Goal: Complete application form

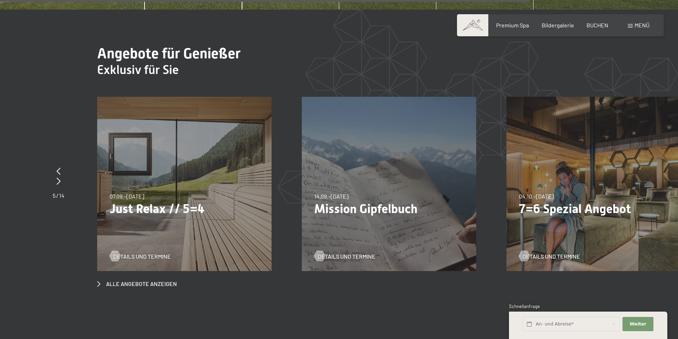
scroll to position [2774, 0]
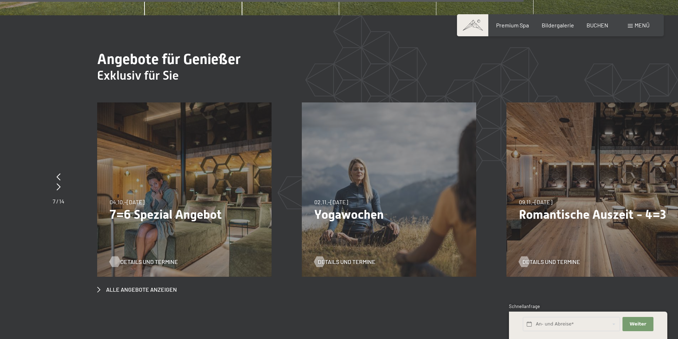
click at [147, 258] on span "Details und Termine" at bounding box center [149, 262] width 58 height 8
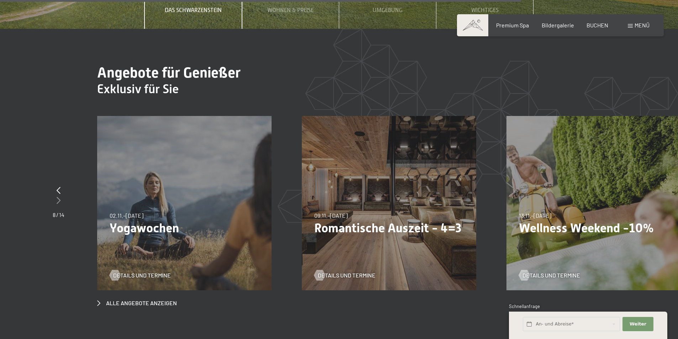
click at [57, 197] on icon at bounding box center [59, 200] width 4 height 7
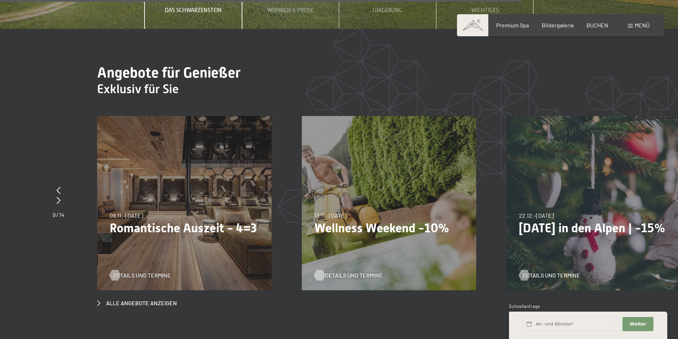
click at [337, 271] on span "Details und Termine" at bounding box center [354, 275] width 58 height 8
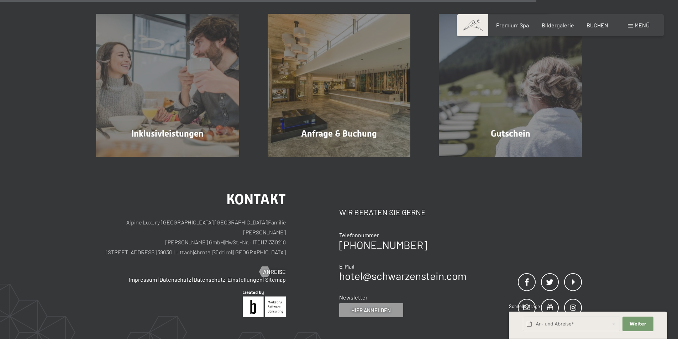
scroll to position [640, 0]
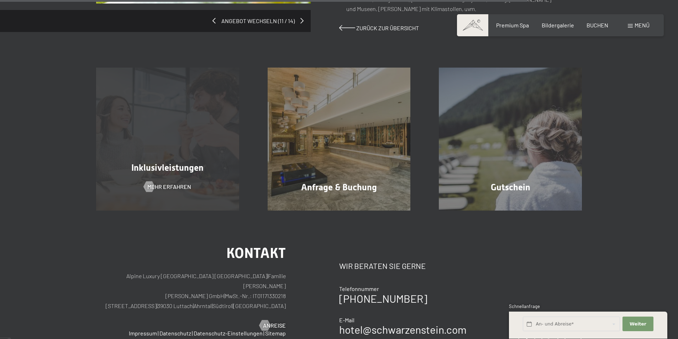
click at [169, 161] on div "Inklusivleistungen Mehr erfahren" at bounding box center [167, 139] width 171 height 143
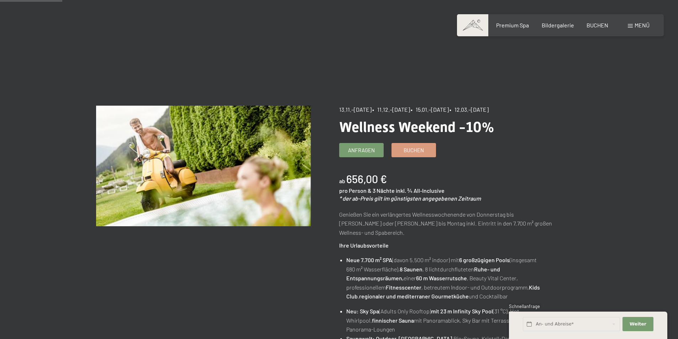
scroll to position [0, 0]
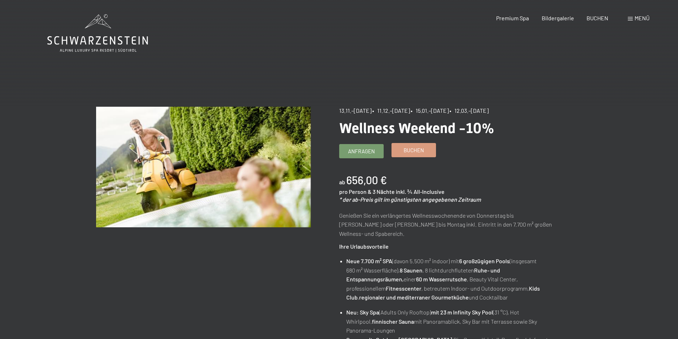
click at [396, 152] on link "Buchen" at bounding box center [414, 150] width 44 height 14
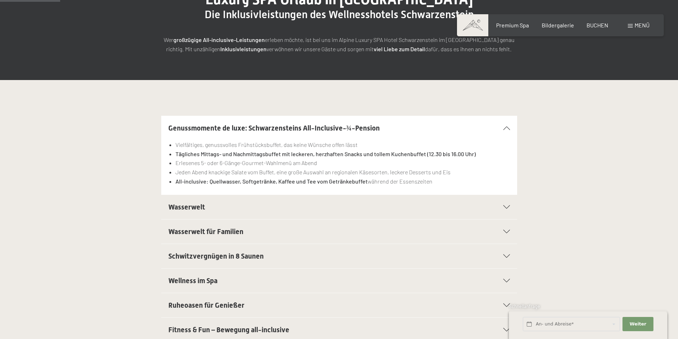
scroll to position [178, 0]
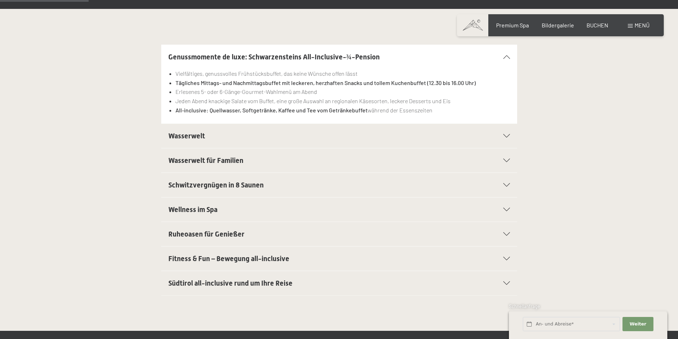
click at [178, 140] on h2 "Wasserwelt" at bounding box center [321, 136] width 307 height 10
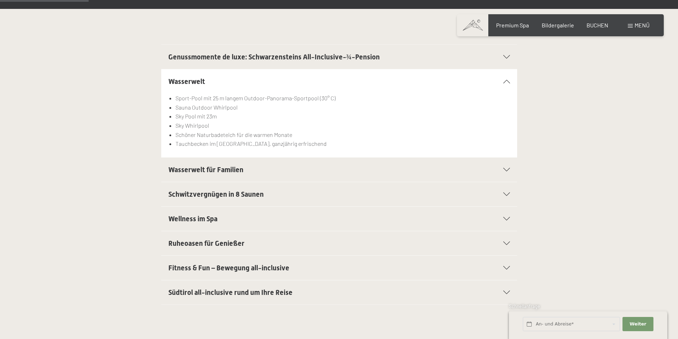
click at [173, 190] on span "Schwitzvergnügen in 8 Saunen" at bounding box center [215, 194] width 95 height 9
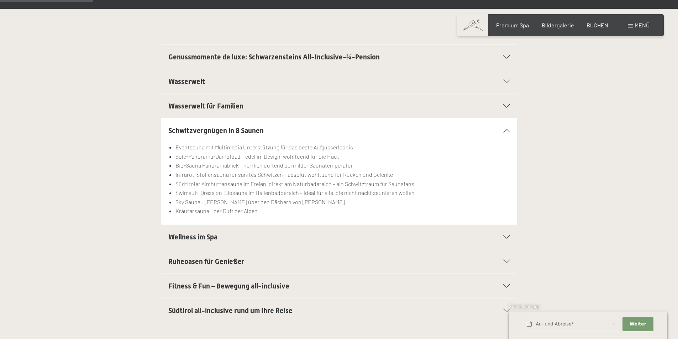
scroll to position [249, 0]
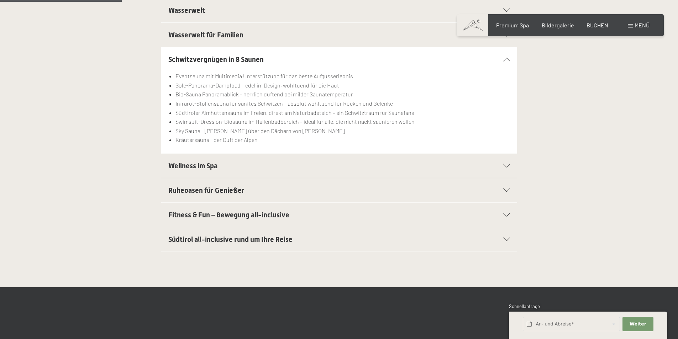
click at [171, 171] on div "Wellness im Spa" at bounding box center [338, 166] width 341 height 24
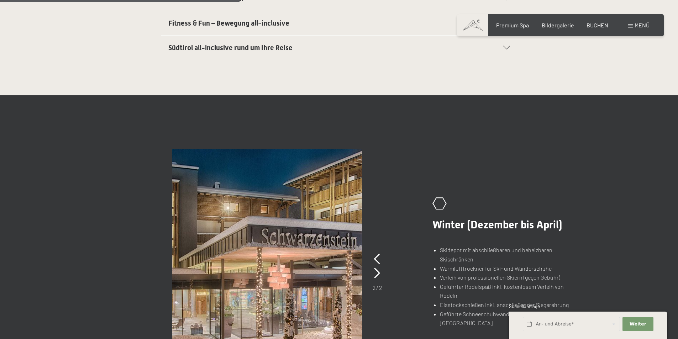
scroll to position [498, 0]
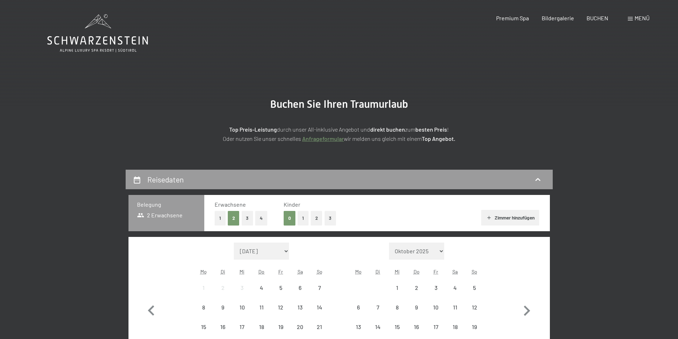
scroll to position [107, 0]
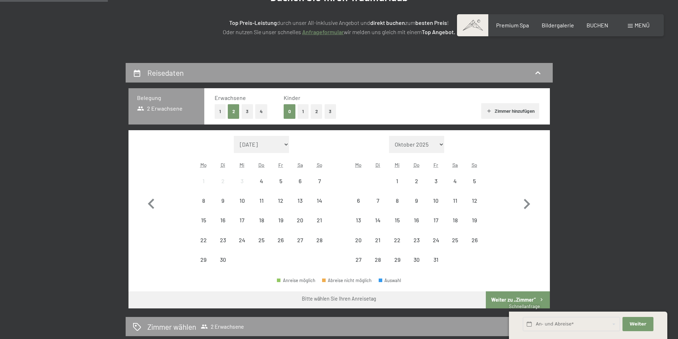
select select "2025-11-01"
select select "2025-12-01"
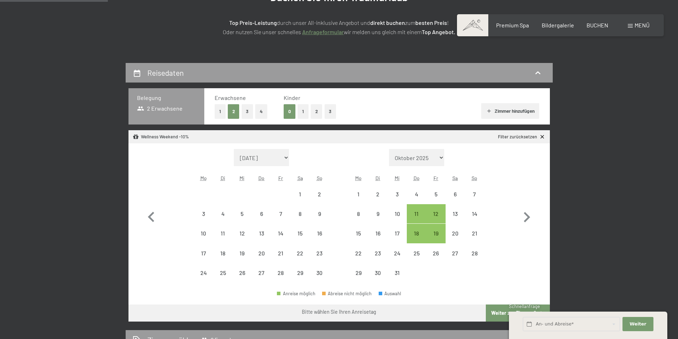
select select "2025-11-01"
select select "2025-12-01"
click at [276, 235] on div "14" at bounding box center [281, 239] width 18 height 18
select select "2025-11-01"
select select "2025-12-01"
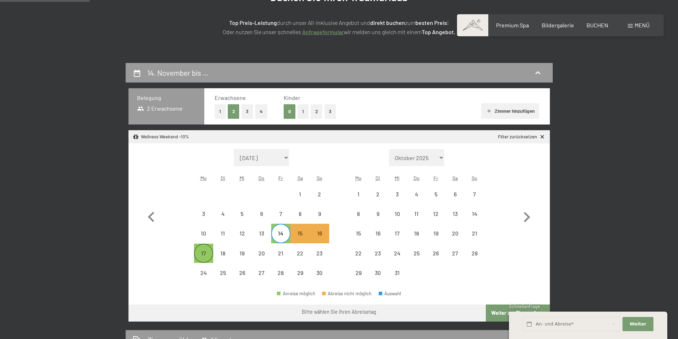
click at [197, 252] on div "17" at bounding box center [204, 259] width 18 height 18
select select "2025-11-01"
select select "2025-12-01"
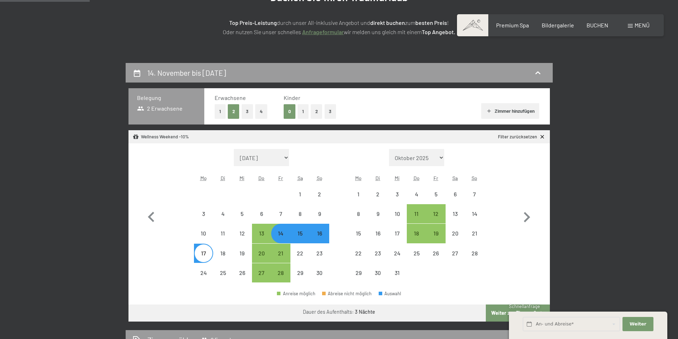
select select "2025-11-01"
select select "2025-12-01"
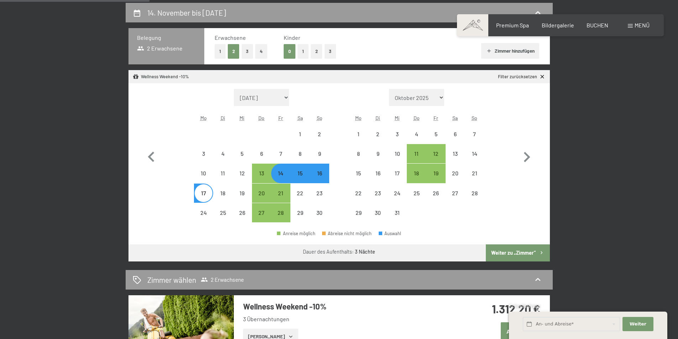
scroll to position [178, 0]
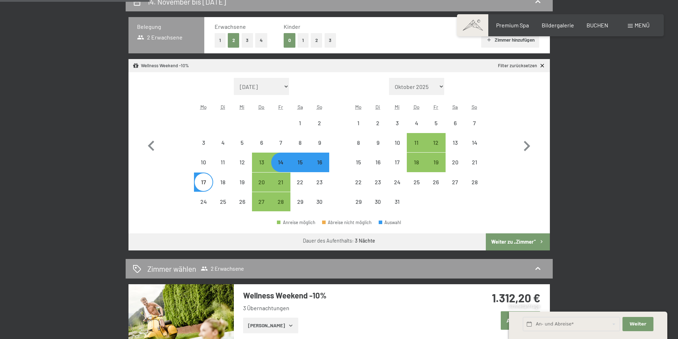
click at [526, 245] on button "Weiter zu „Zimmer“" at bounding box center [518, 241] width 64 height 17
select select "2025-11-01"
select select "2025-12-01"
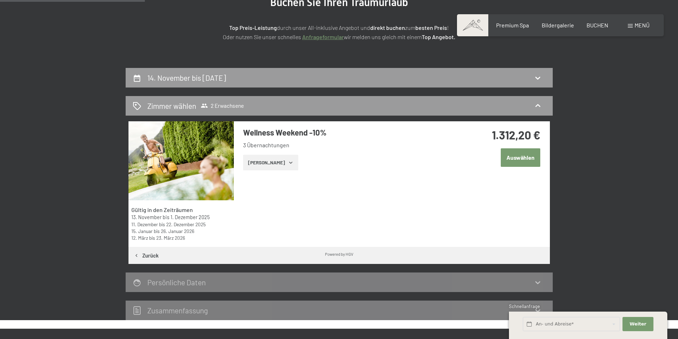
scroll to position [99, 0]
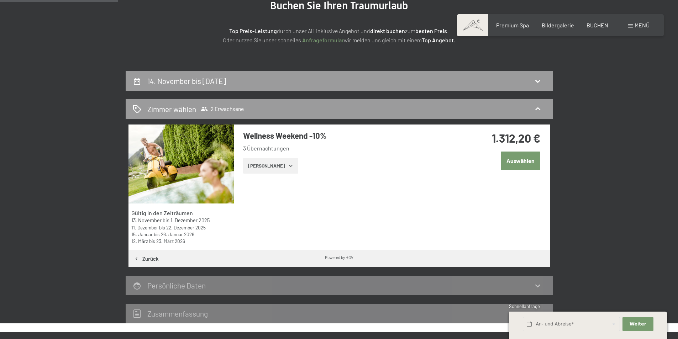
click at [270, 170] on button "Zeige Zimmer" at bounding box center [270, 166] width 55 height 16
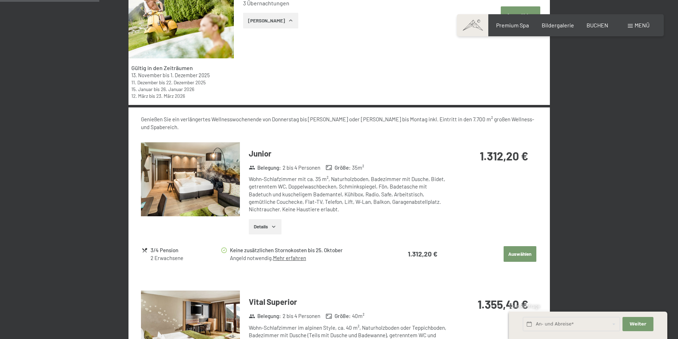
scroll to position [241, 0]
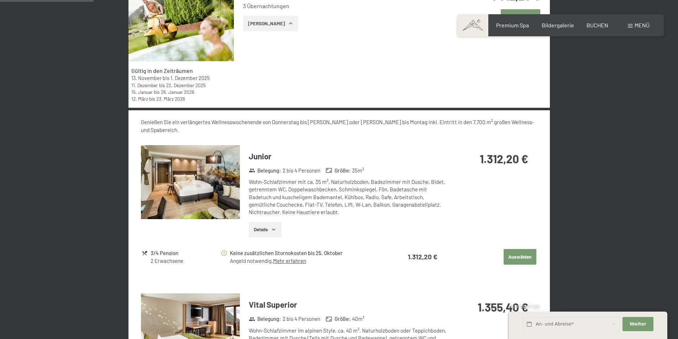
click at [187, 180] on img at bounding box center [190, 182] width 99 height 74
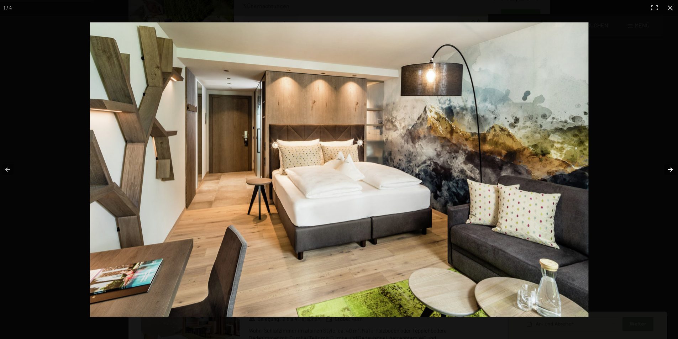
click at [669, 168] on button "button" at bounding box center [665, 170] width 25 height 36
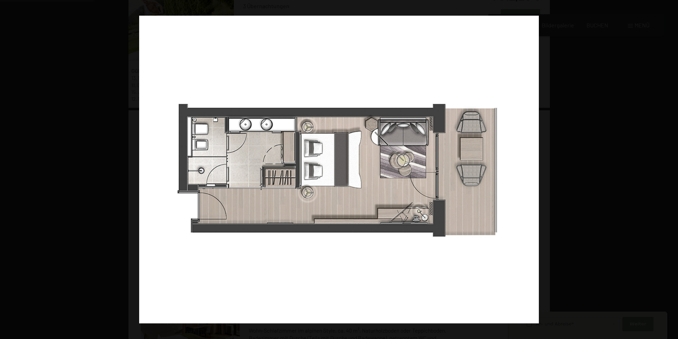
click at [669, 168] on button "button" at bounding box center [665, 170] width 25 height 36
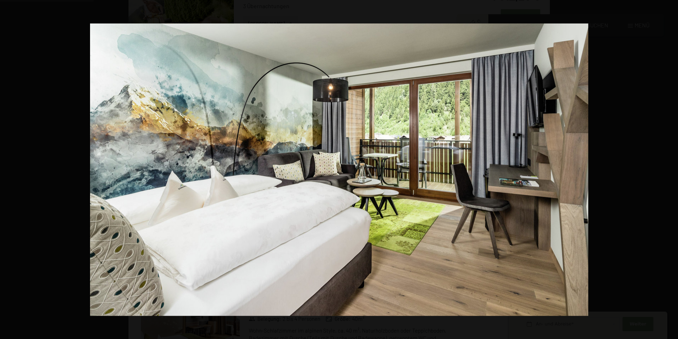
click at [669, 168] on button "button" at bounding box center [665, 170] width 25 height 36
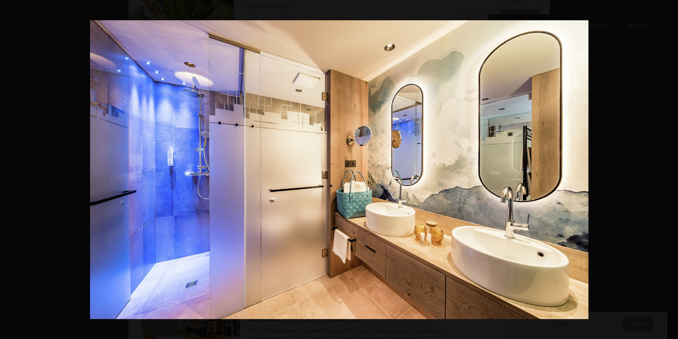
click at [669, 168] on button "button" at bounding box center [665, 170] width 25 height 36
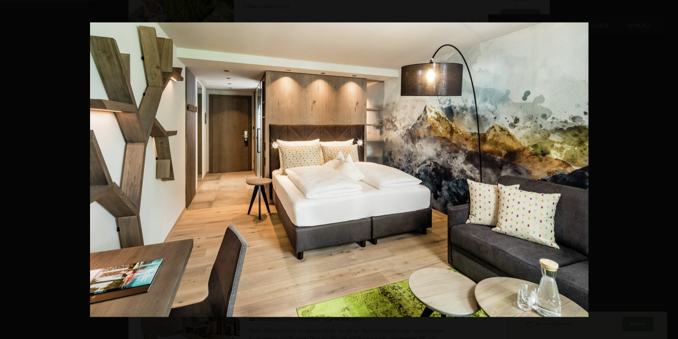
click at [669, 168] on button "button" at bounding box center [665, 170] width 25 height 36
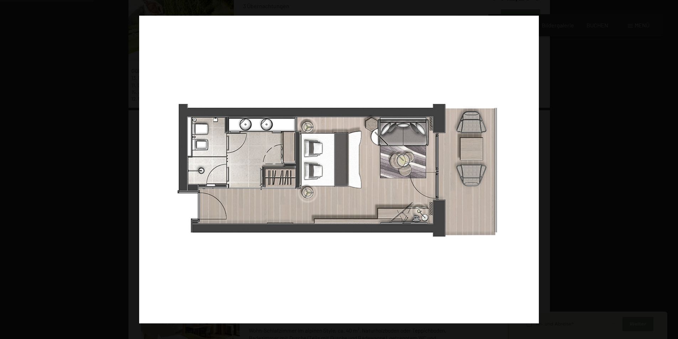
click at [669, 168] on button "button" at bounding box center [665, 170] width 25 height 36
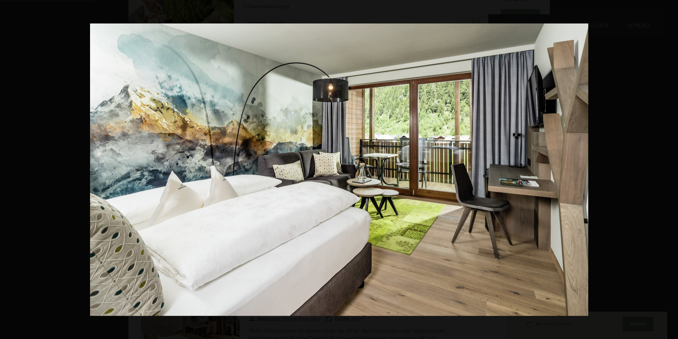
click at [669, 168] on button "button" at bounding box center [665, 170] width 25 height 36
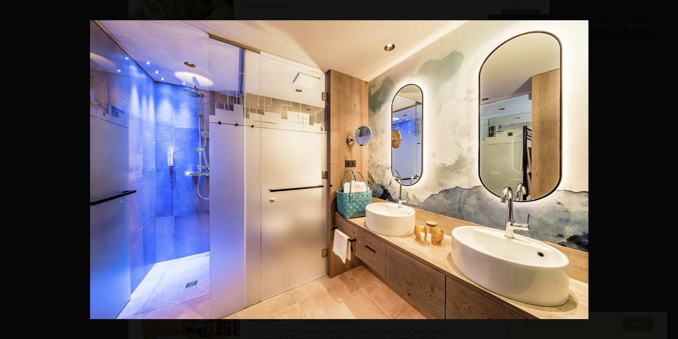
click at [669, 168] on button "button" at bounding box center [665, 170] width 25 height 36
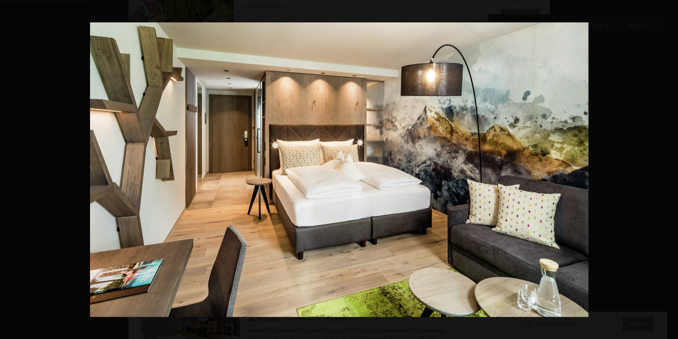
click at [669, 168] on button "button" at bounding box center [665, 170] width 25 height 36
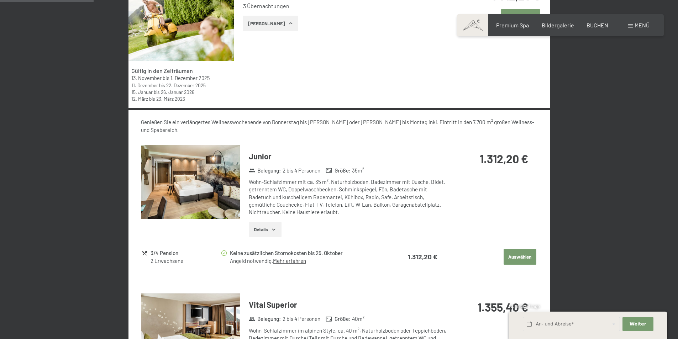
click at [0, 0] on div at bounding box center [0, 0] width 0 height 0
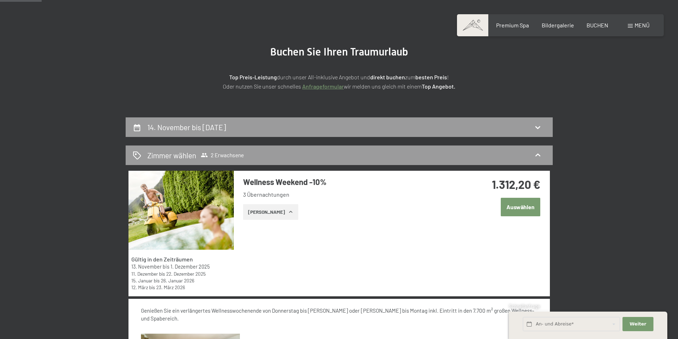
scroll to position [107, 0]
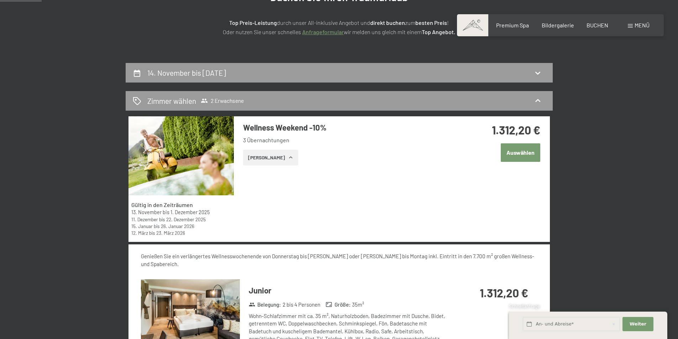
click at [526, 154] on button "Auswählen" at bounding box center [519, 152] width 39 height 18
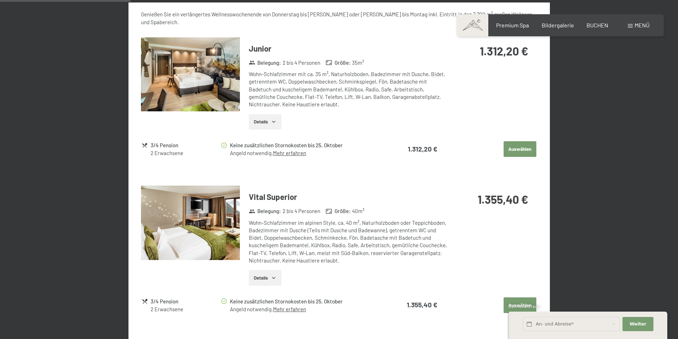
scroll to position [313, 0]
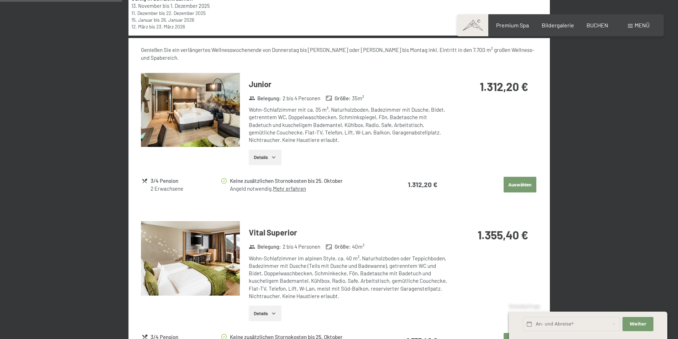
click at [288, 185] on link "Mehr erfahren" at bounding box center [289, 188] width 33 height 6
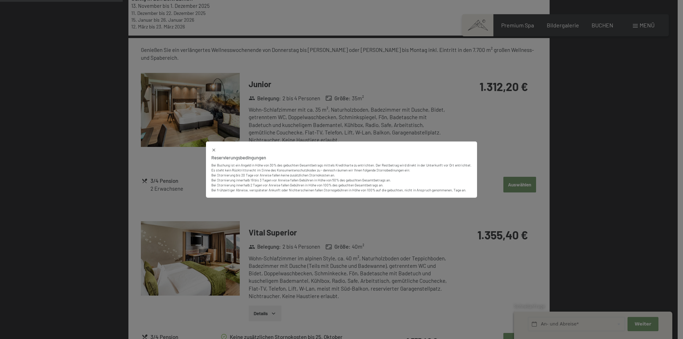
click at [211, 152] on icon at bounding box center [213, 149] width 5 height 5
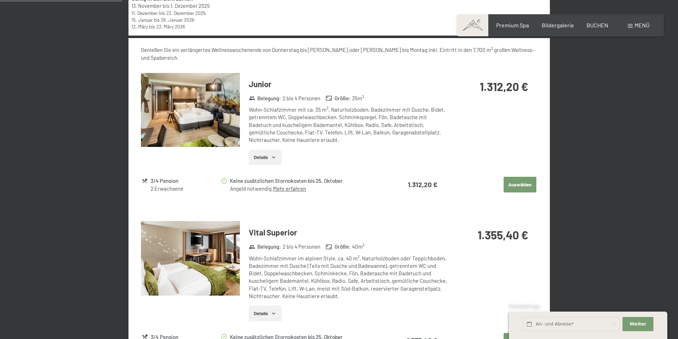
click at [262, 151] on button "Details" at bounding box center [265, 158] width 32 height 16
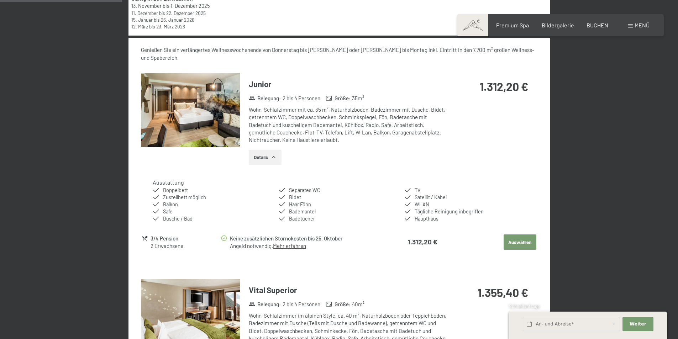
click at [520, 234] on button "Auswählen" at bounding box center [519, 242] width 33 height 16
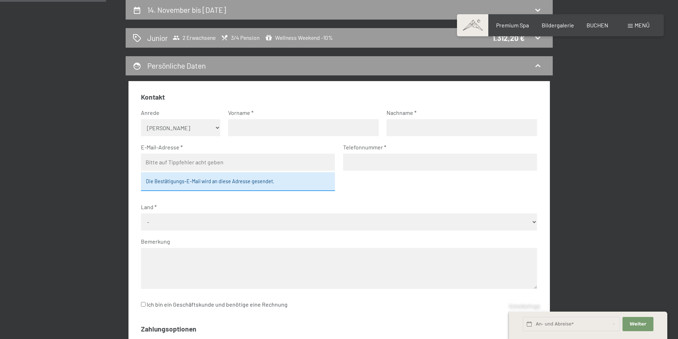
scroll to position [0, 0]
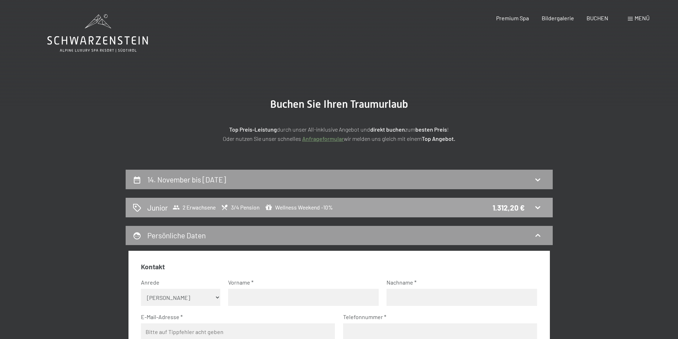
click at [375, 206] on div "Junior 2 Erwachsene 3/4 Pension Wellness Weekend -10% 1.312,20 €" at bounding box center [339, 207] width 413 height 10
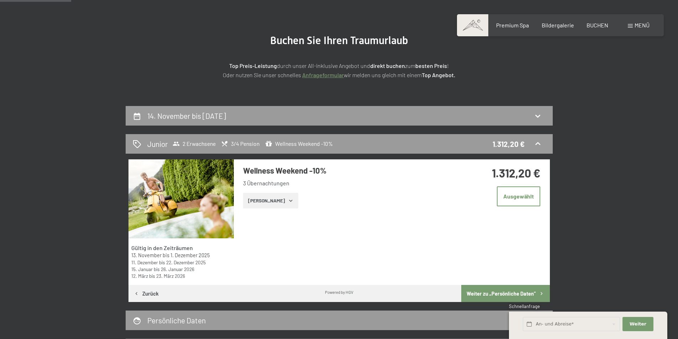
scroll to position [63, 0]
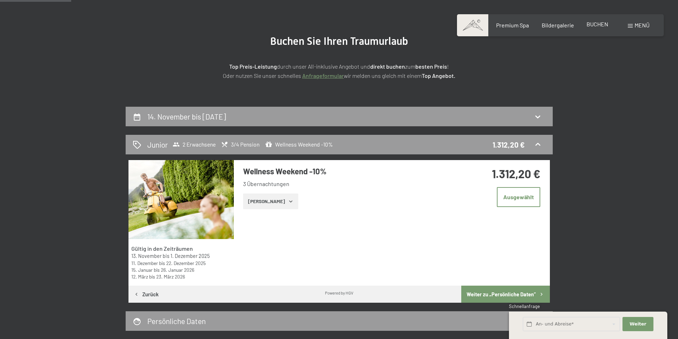
click at [595, 24] on span "BUCHEN" at bounding box center [597, 24] width 22 height 7
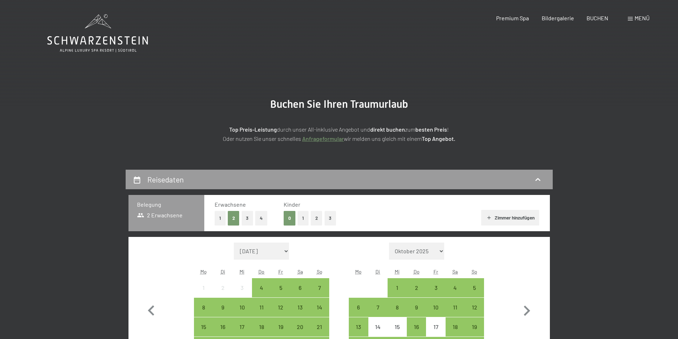
click at [335, 138] on link "Anfrageformular" at bounding box center [323, 138] width 42 height 7
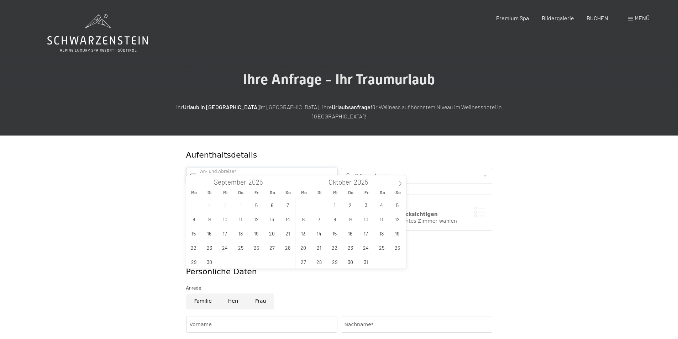
click at [235, 168] on input "text" at bounding box center [261, 176] width 151 height 16
click at [400, 183] on icon at bounding box center [399, 183] width 5 height 5
click at [257, 219] on span "7" at bounding box center [256, 219] width 14 height 14
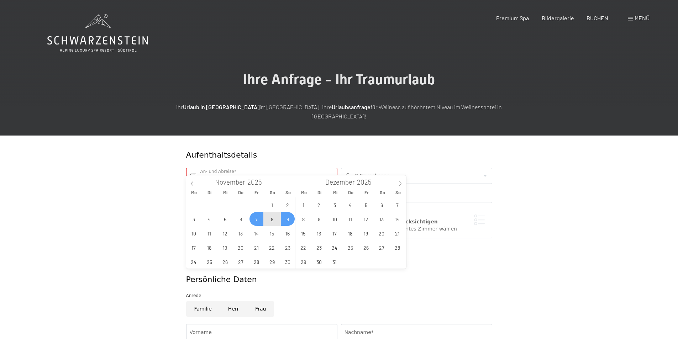
click at [290, 219] on span "9" at bounding box center [288, 219] width 14 height 14
type input "Fr. 07.11.2025 - So. 09.11.2025"
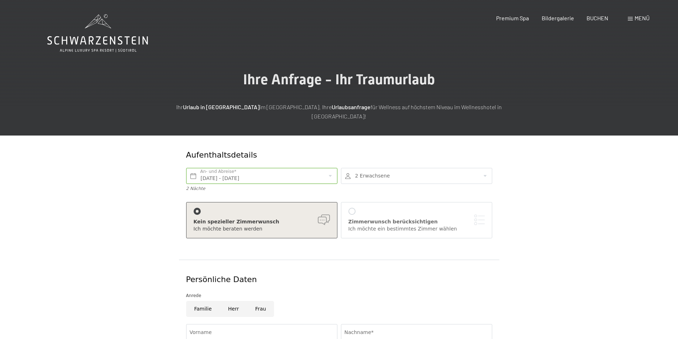
click at [531, 182] on form "Aufenthaltsdetails Fr. 07.11.2025 - So. 09.11.2025 An- und Abreise* 2 Nächte 2 …" at bounding box center [339, 314] width 486 height 357
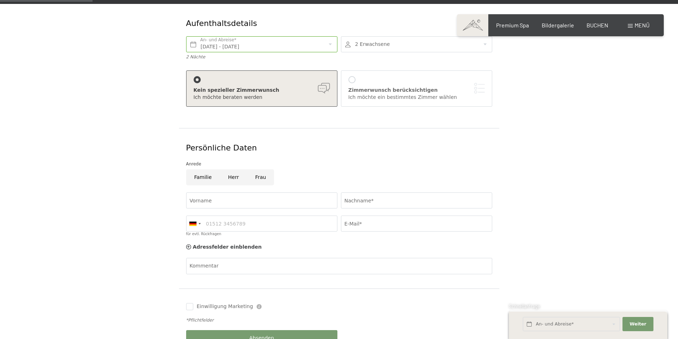
scroll to position [142, 0]
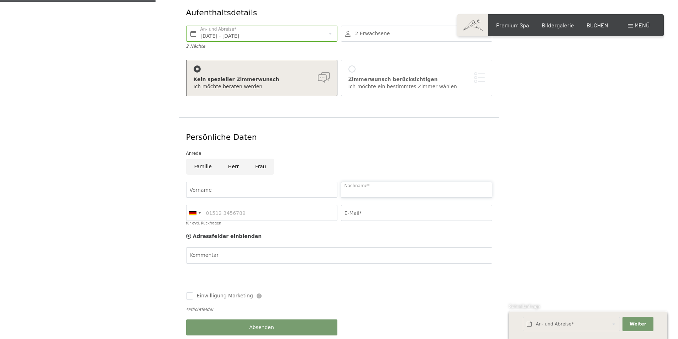
click at [384, 182] on input "Nachname*" at bounding box center [416, 190] width 151 height 16
type input "Griesbeck"
click at [368, 209] on input "E-Mail*" at bounding box center [416, 213] width 151 height 16
type input "ramona.griesbeck@web.de"
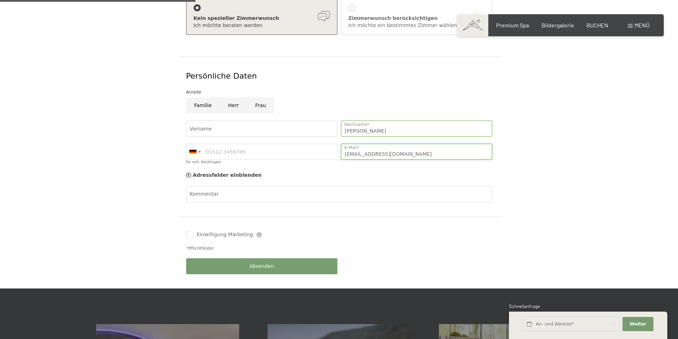
scroll to position [213, 0]
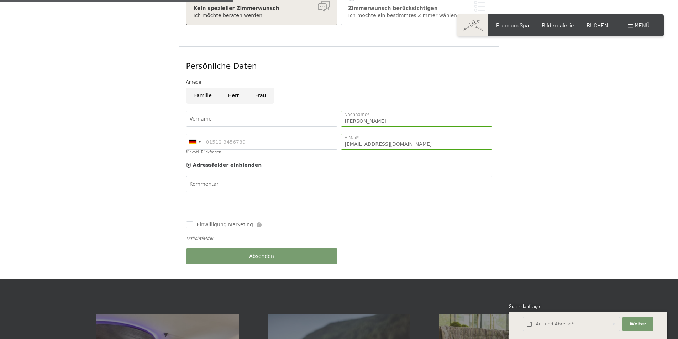
click at [131, 223] on form "Aufenthaltsdetails Fr. 07.11.2025 - So. 09.11.2025 An- und Abreise* 2 Nächte 2 …" at bounding box center [339, 100] width 486 height 357
click at [241, 248] on button "Absenden" at bounding box center [261, 256] width 151 height 16
